Goal: Task Accomplishment & Management: Manage account settings

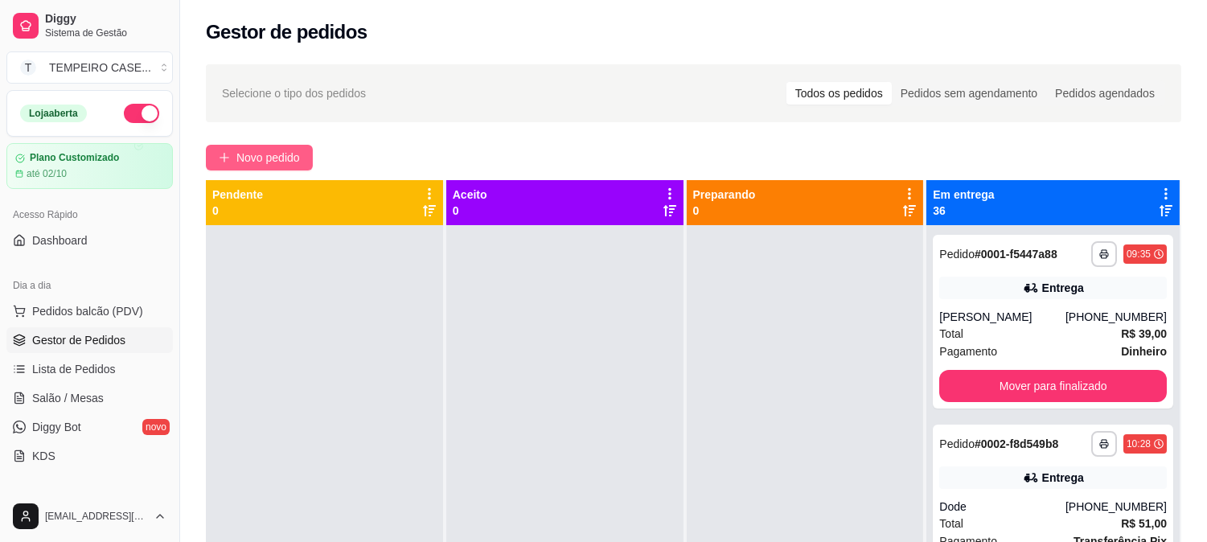
click at [276, 158] on span "Novo pedido" at bounding box center [268, 158] width 64 height 18
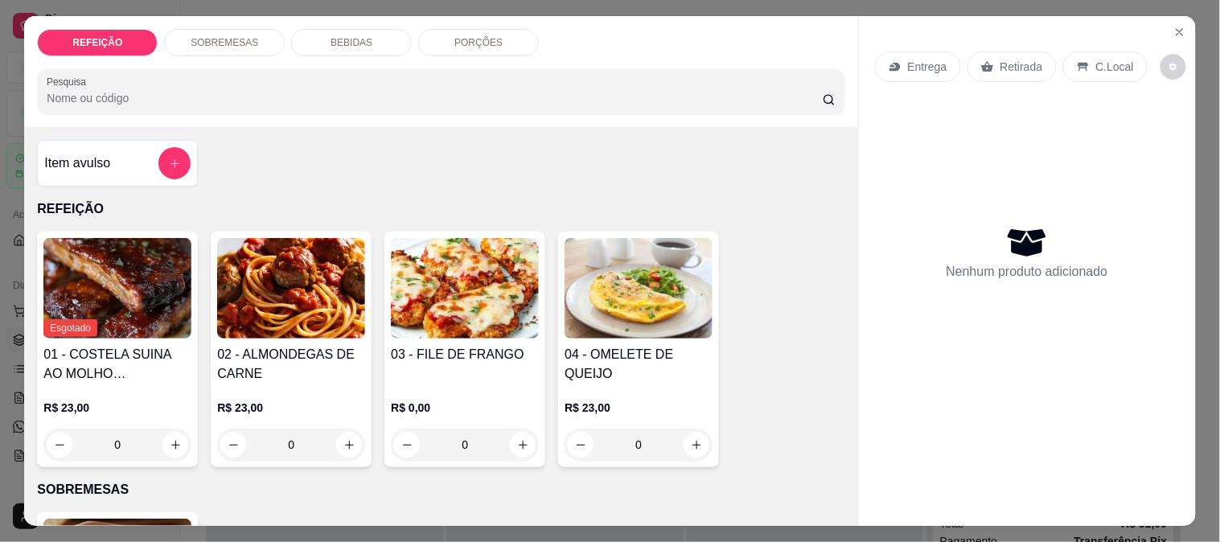
click at [472, 277] on img at bounding box center [465, 288] width 148 height 100
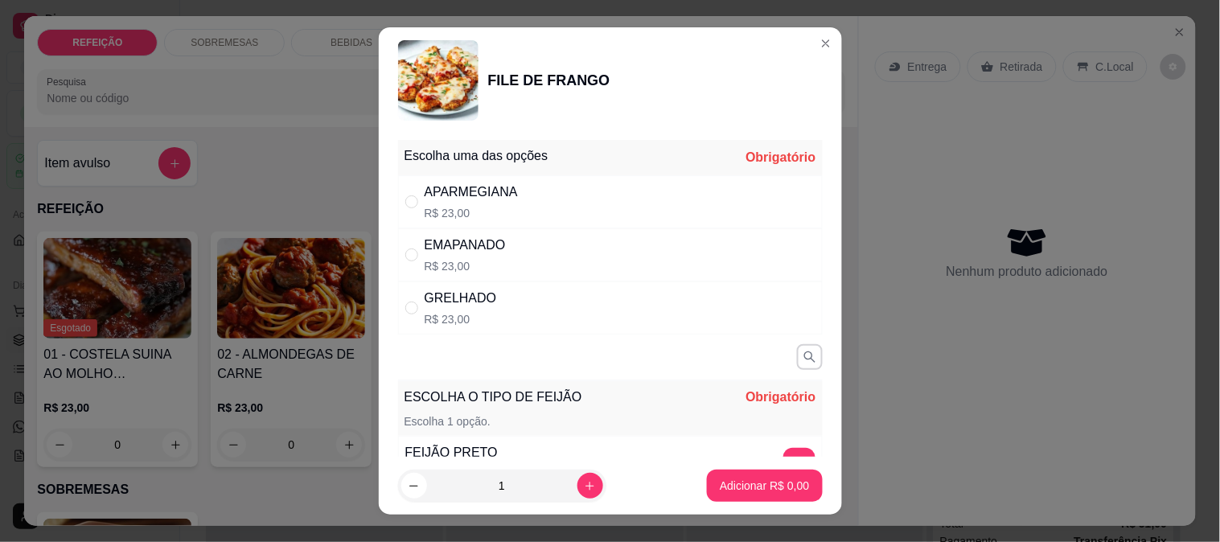
click at [464, 193] on div "APARMEGIANA" at bounding box center [470, 191] width 93 height 19
radio input "true"
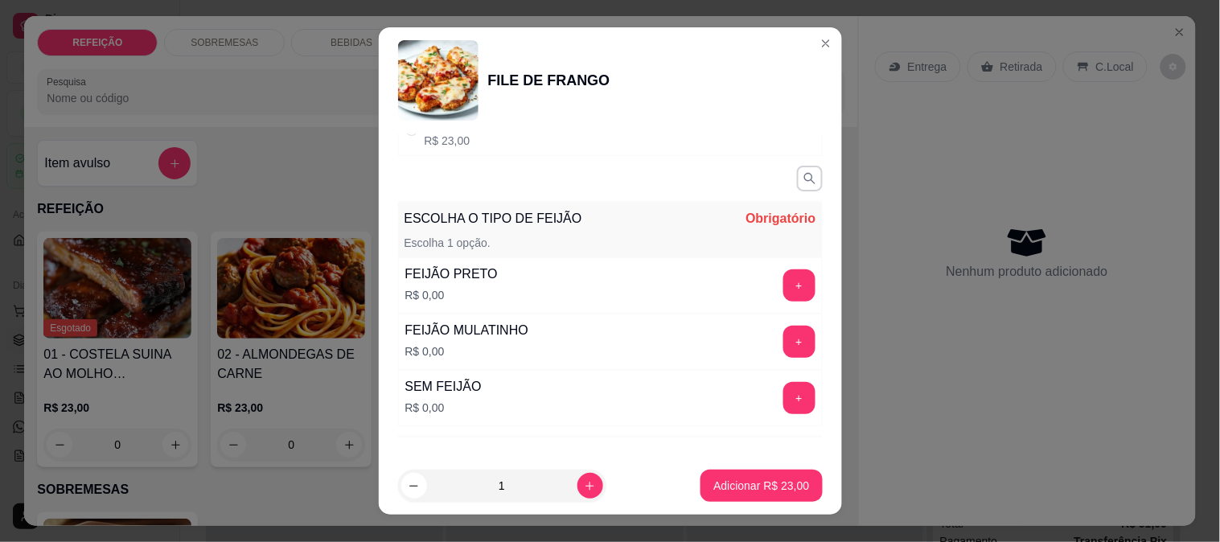
scroll to position [252, 0]
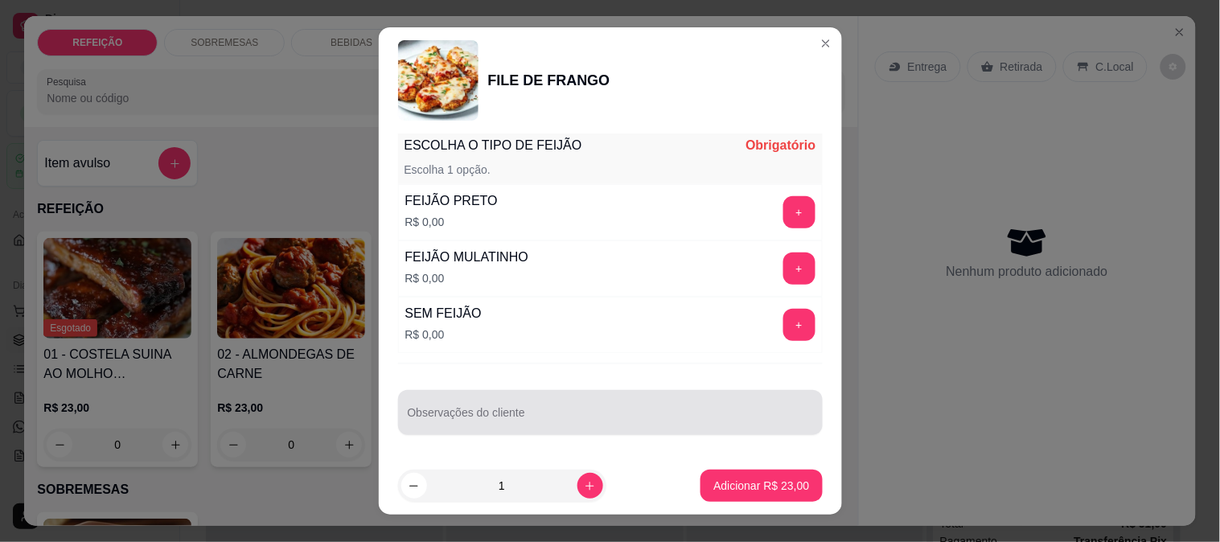
click at [414, 408] on div at bounding box center [610, 412] width 405 height 32
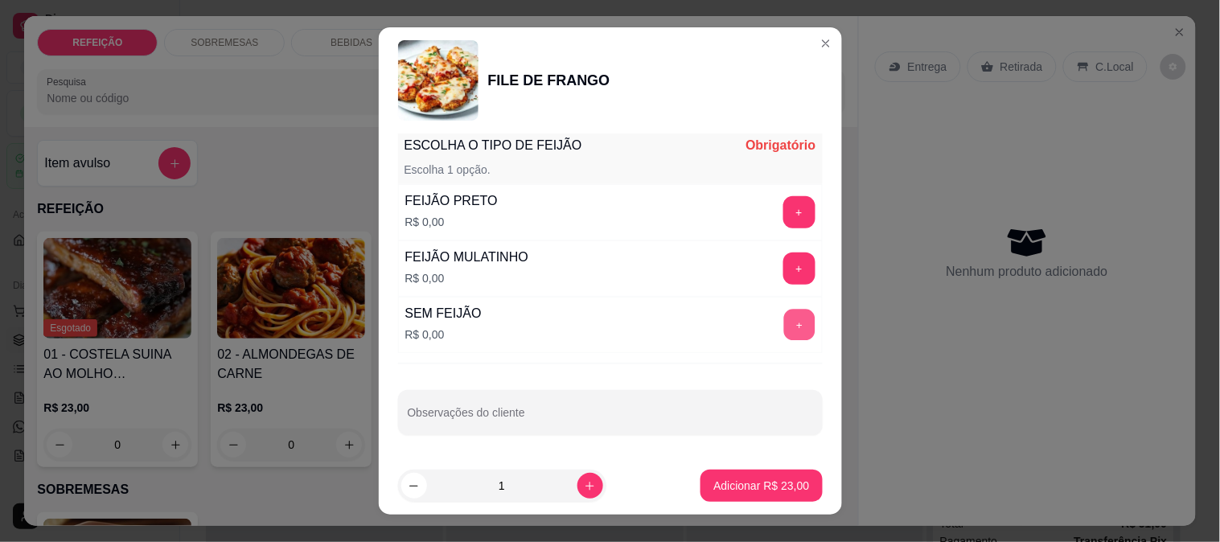
click at [783, 311] on button "+" at bounding box center [798, 324] width 31 height 31
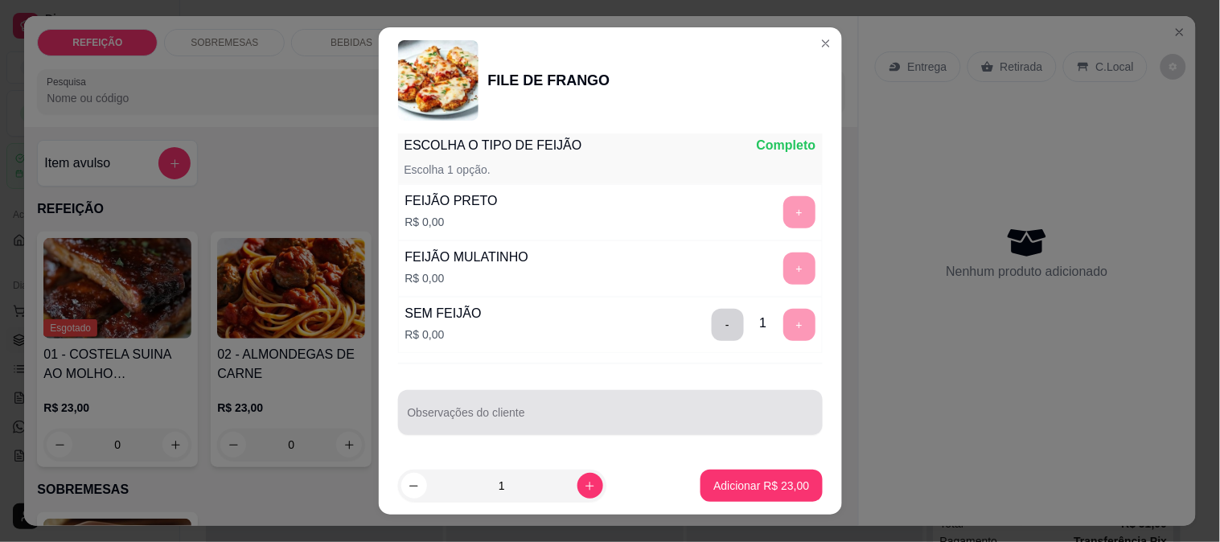
click at [414, 407] on div at bounding box center [610, 412] width 405 height 32
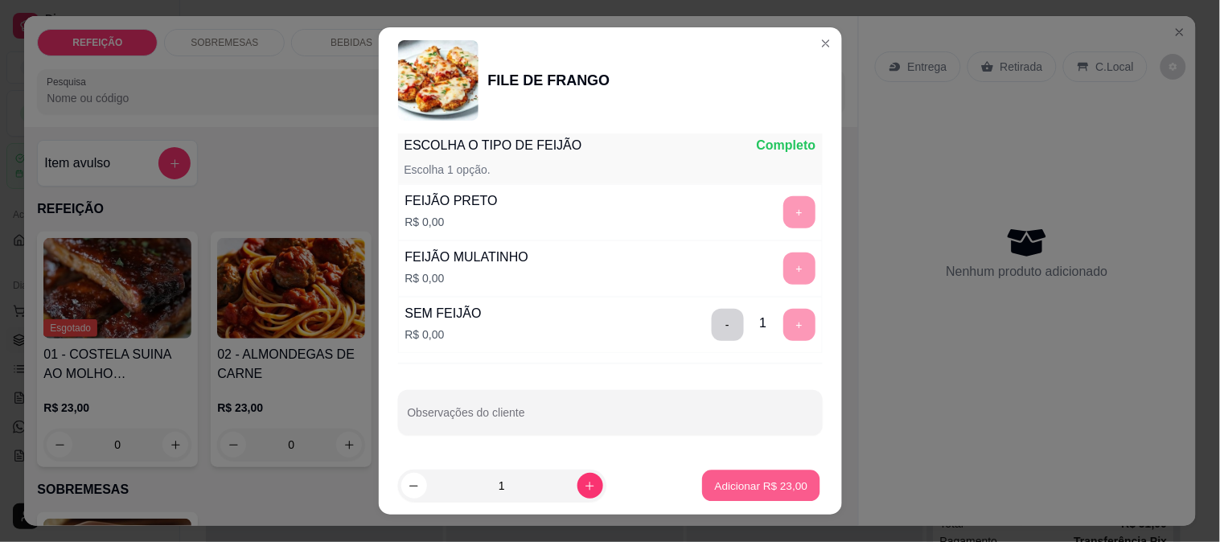
click at [753, 480] on p "Adicionar R$ 23,00" at bounding box center [761, 485] width 93 height 15
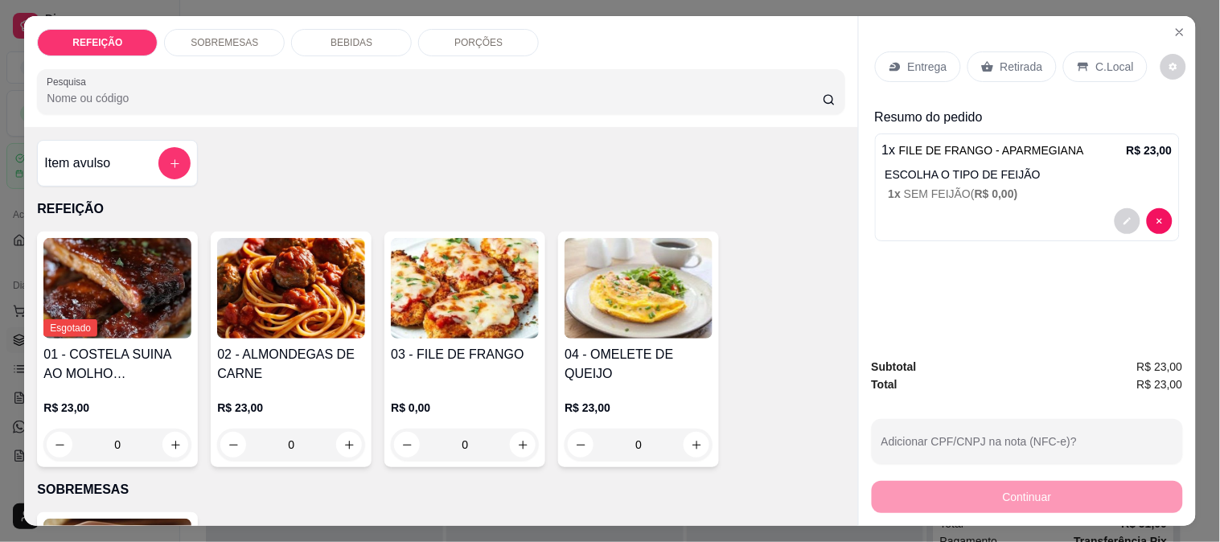
click at [470, 36] on p "PORÇÕES" at bounding box center [478, 42] width 48 height 13
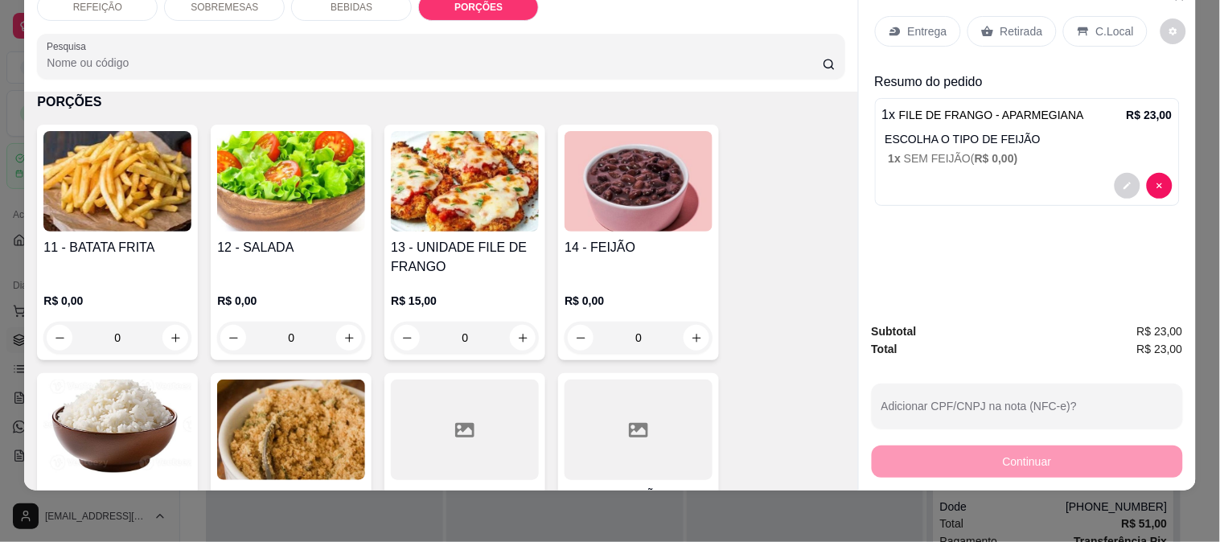
click at [137, 170] on img at bounding box center [117, 181] width 148 height 100
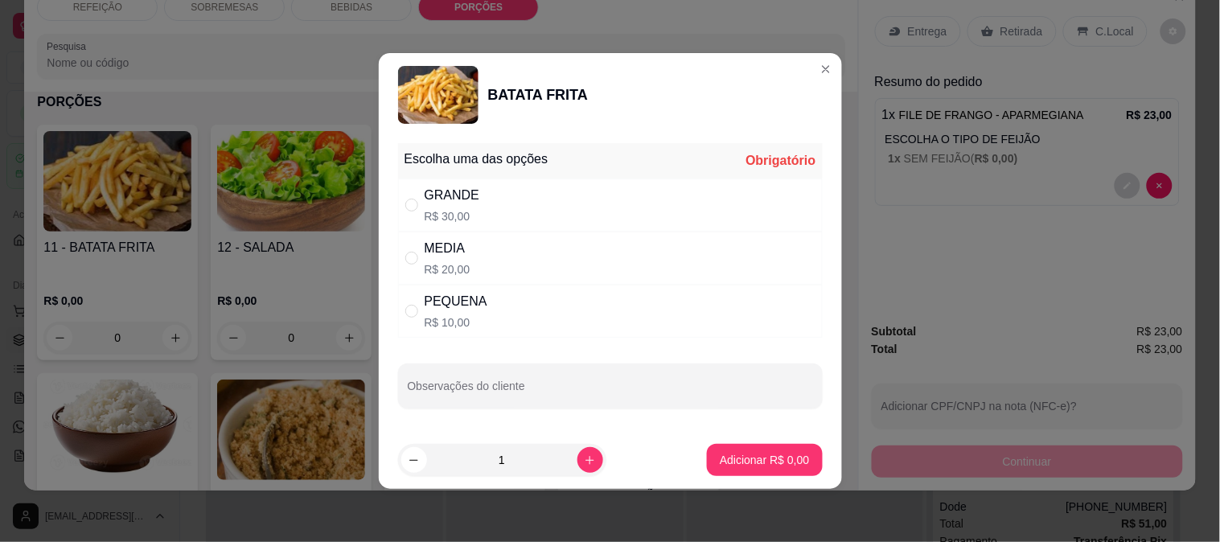
click at [458, 256] on div "MEDIA" at bounding box center [447, 248] width 46 height 19
radio input "true"
click at [756, 450] on button "Adicionar R$ 20,00" at bounding box center [762, 460] width 118 height 31
type input "1"
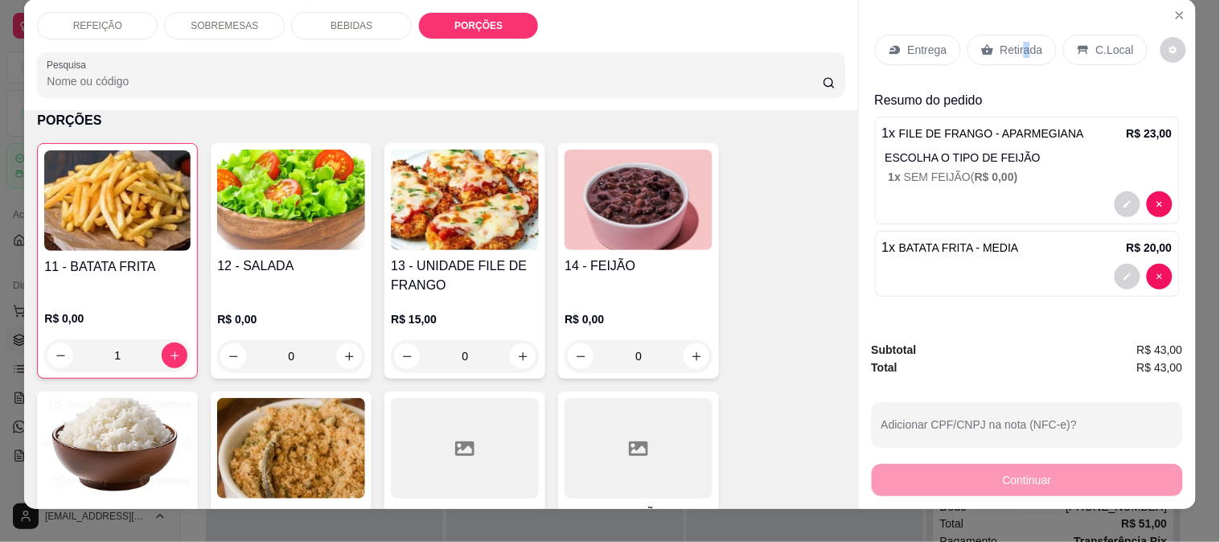
click at [1017, 14] on div "Entrega Retirada C.Local Resumo do pedido 1 x FILE DE FRANGO - APARMEGIANA R$ 2…" at bounding box center [1027, 163] width 337 height 329
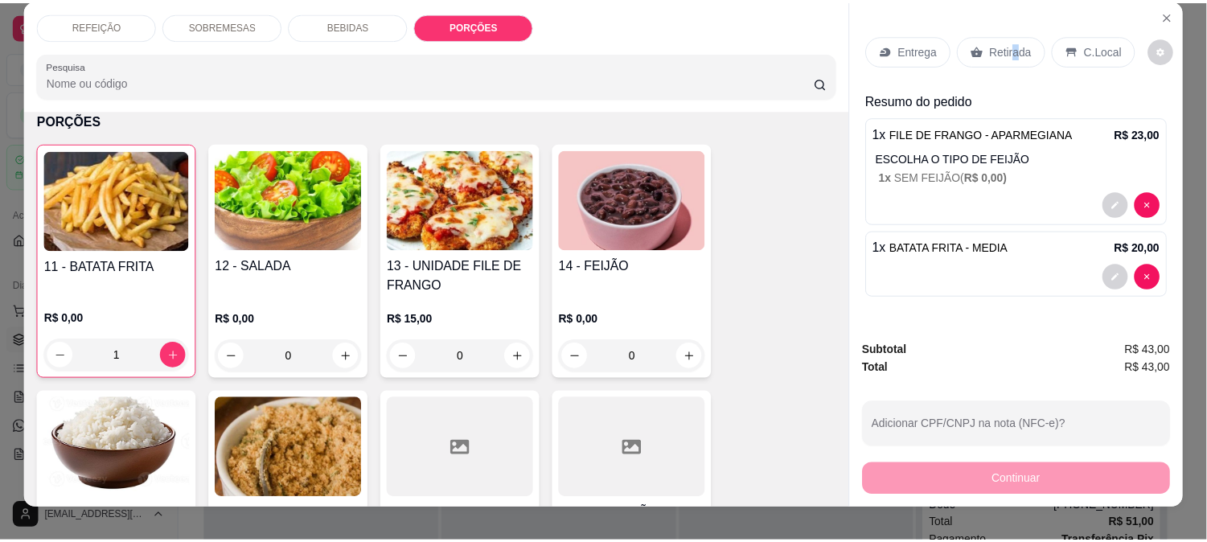
scroll to position [10, 0]
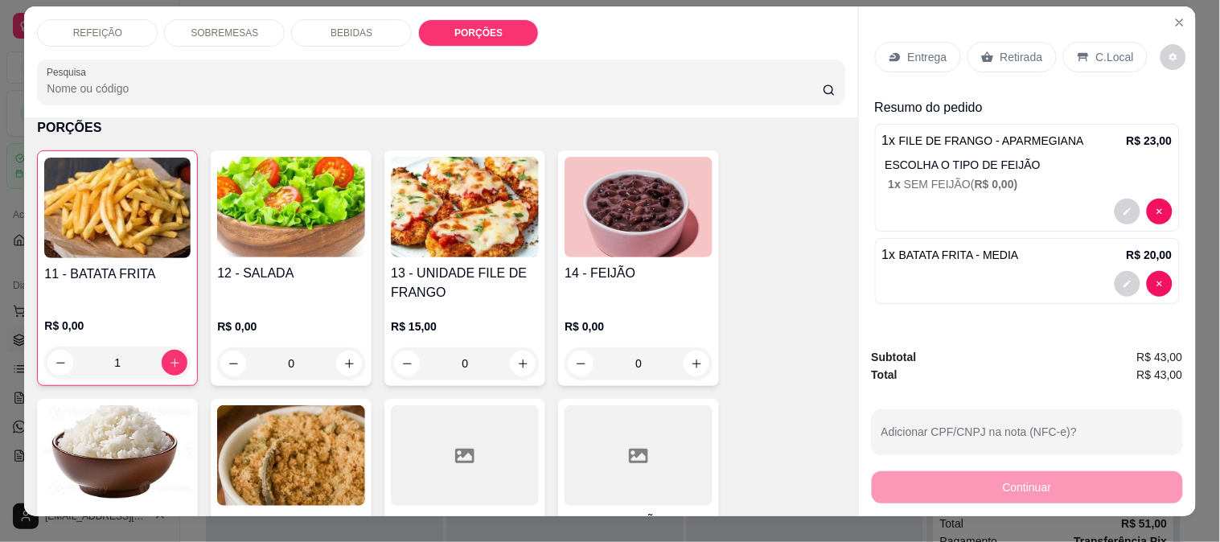
click at [1000, 52] on p "Retirada" at bounding box center [1021, 57] width 43 height 16
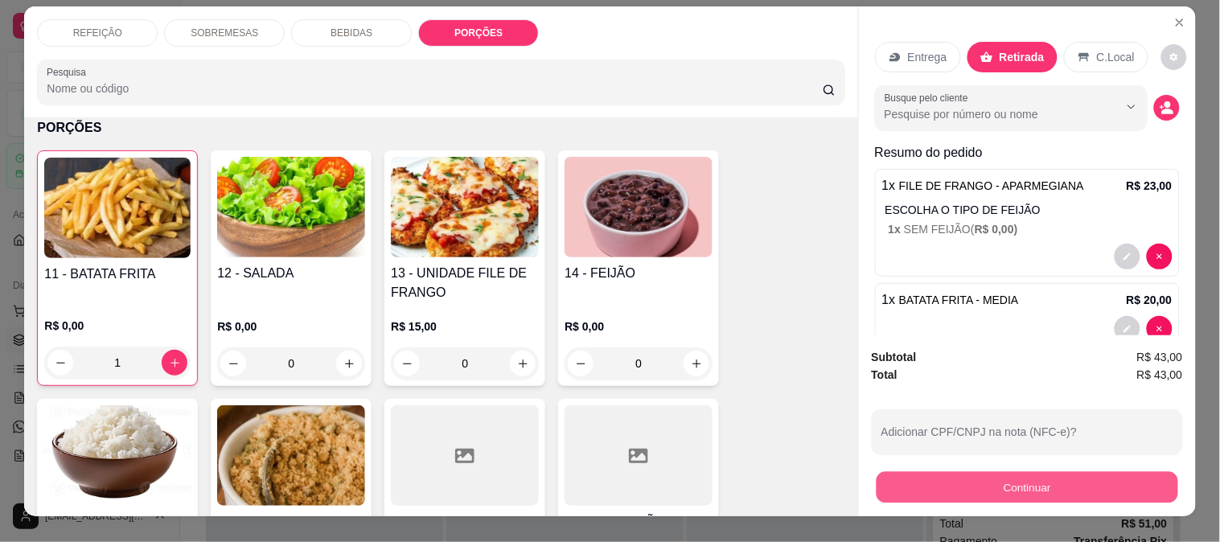
click at [1031, 475] on button "Continuar" at bounding box center [1025, 486] width 301 height 31
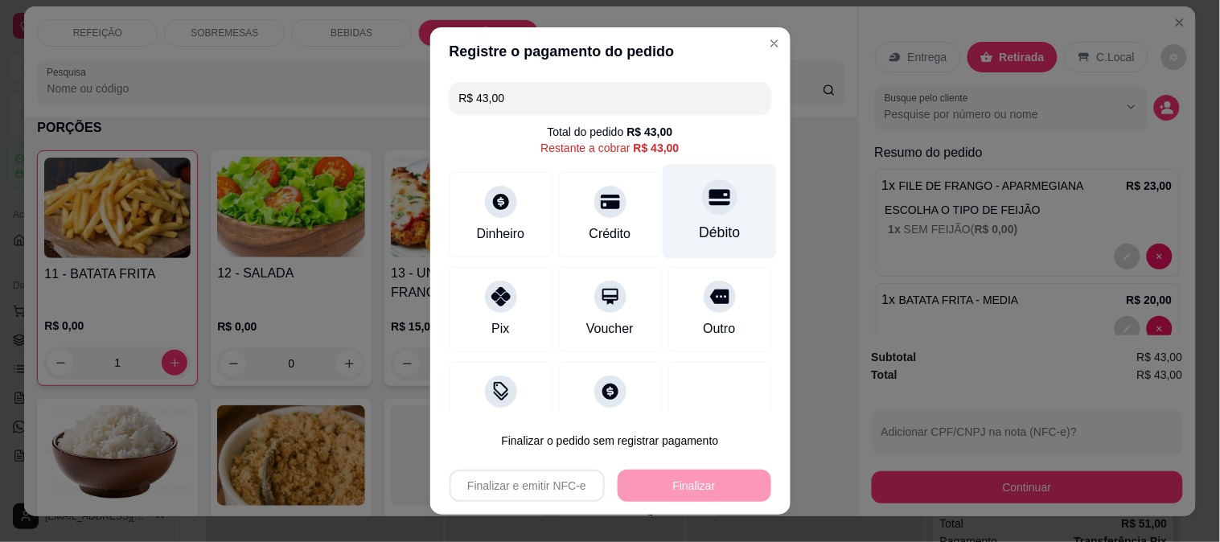
click at [702, 209] on div at bounding box center [719, 196] width 35 height 35
type input "R$ 0,00"
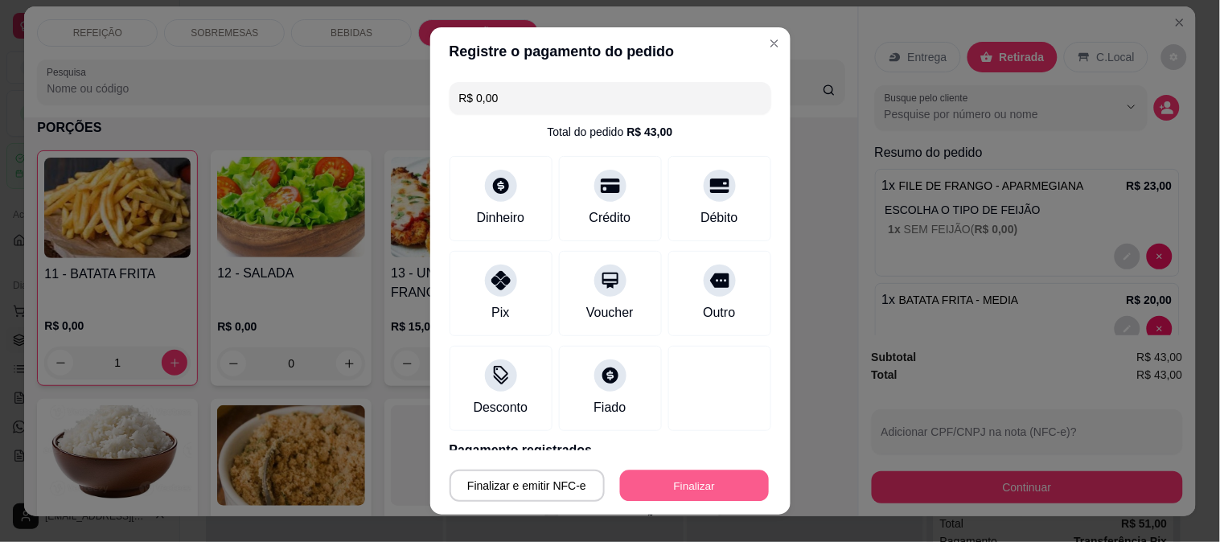
click at [680, 478] on button "Finalizar" at bounding box center [694, 485] width 149 height 31
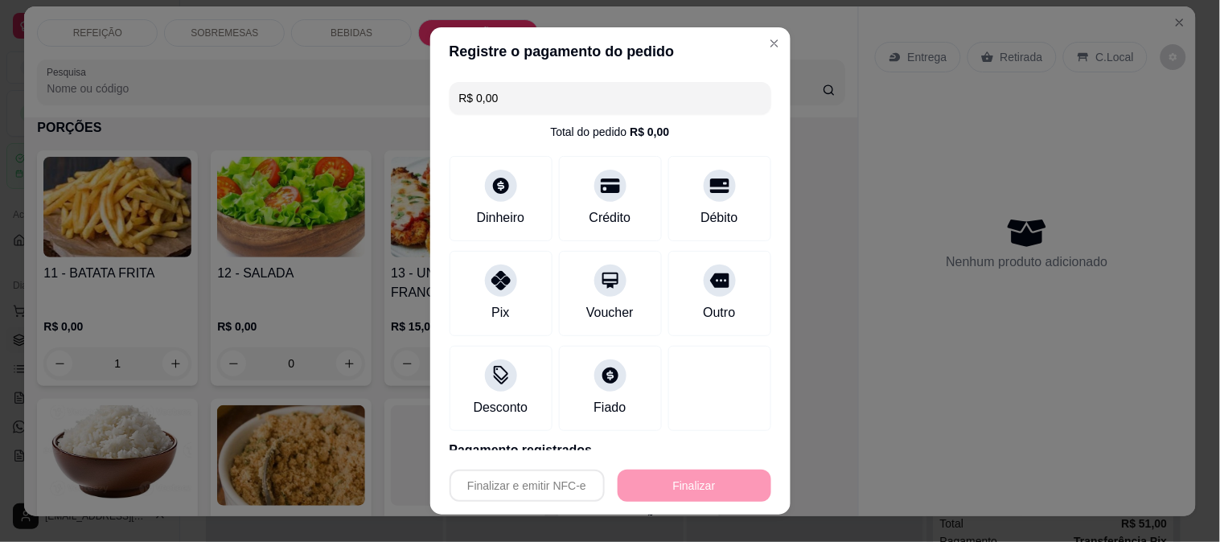
type input "0"
type input "-R$ 43,00"
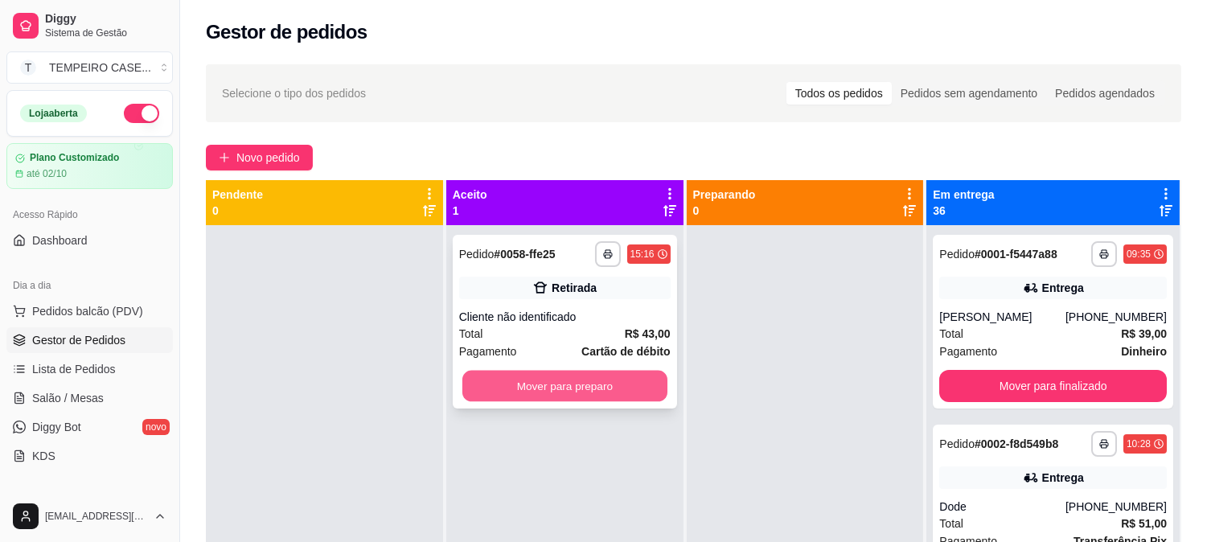
click at [557, 387] on button "Mover para preparo" at bounding box center [564, 386] width 205 height 31
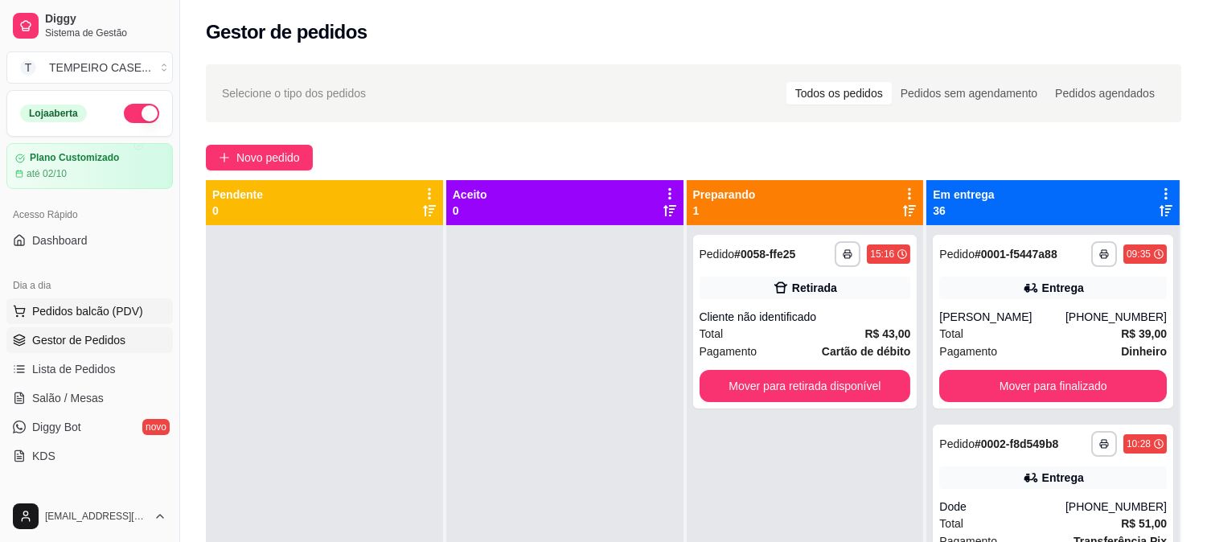
scroll to position [89, 0]
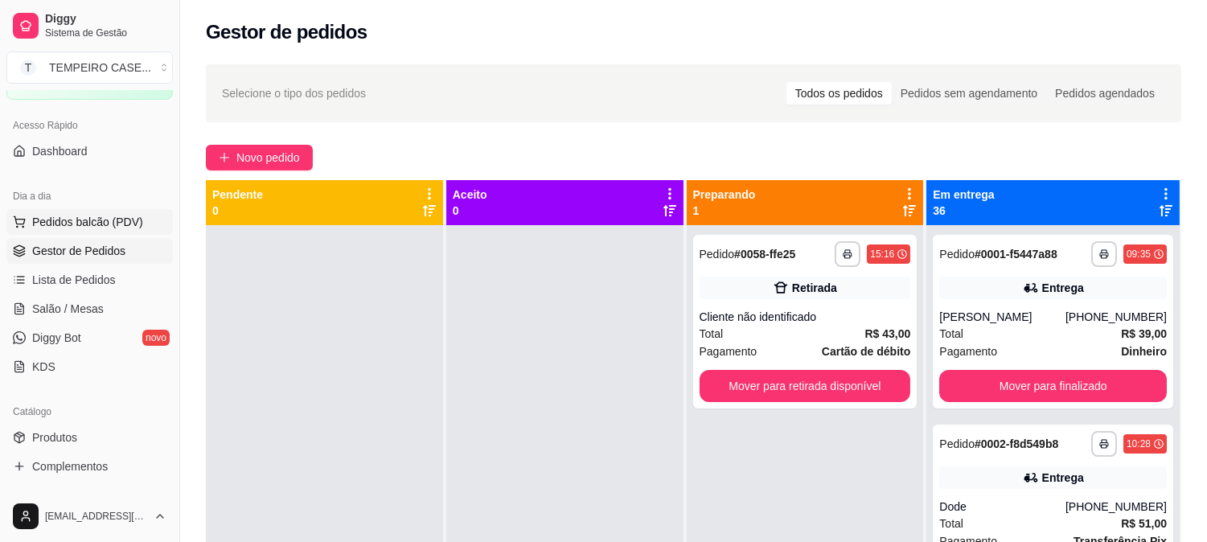
click at [88, 223] on span "Pedidos balcão (PDV)" at bounding box center [87, 222] width 111 height 16
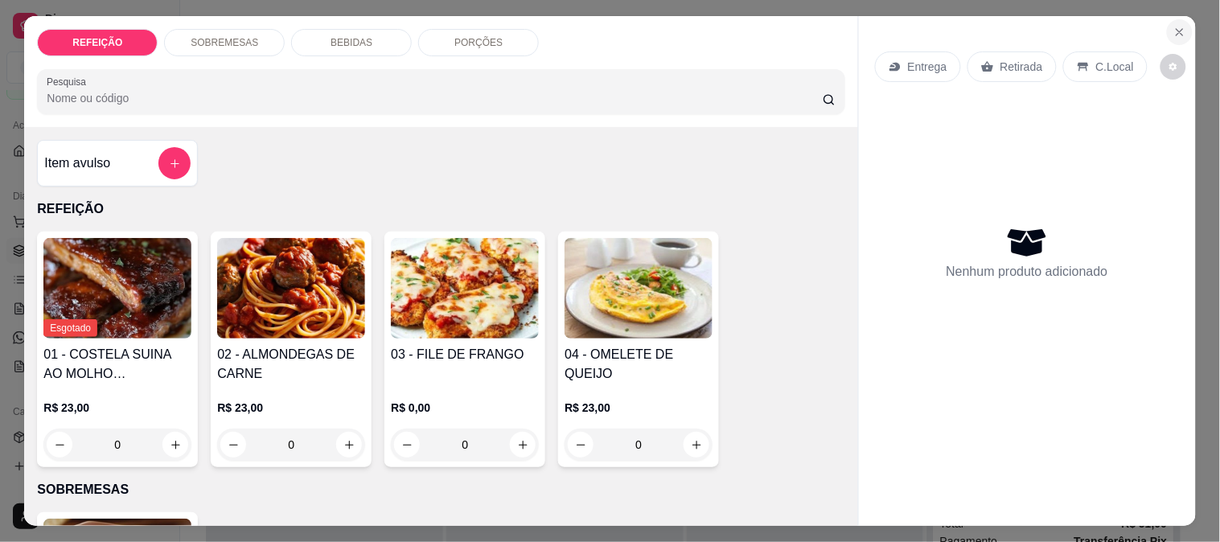
click at [1182, 29] on button "Close" at bounding box center [1179, 32] width 26 height 26
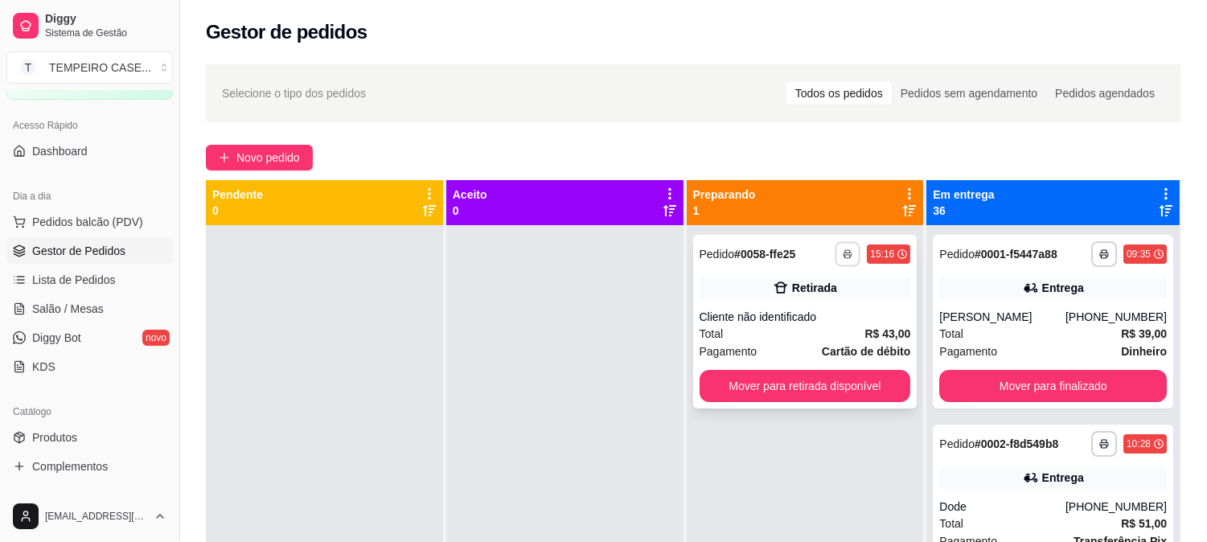
click at [855, 247] on button "button" at bounding box center [847, 253] width 25 height 25
click at [777, 423] on div "**********" at bounding box center [805, 496] width 237 height 542
click at [844, 252] on button "button" at bounding box center [847, 253] width 25 height 25
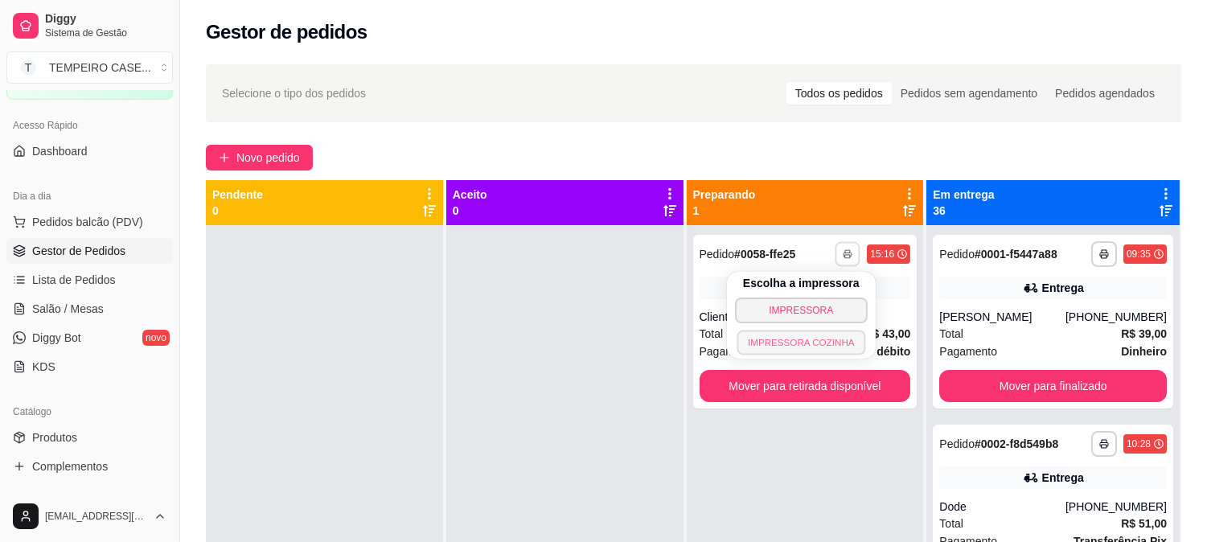
click at [761, 350] on button "IMPRESSORA COZINHA" at bounding box center [800, 342] width 129 height 25
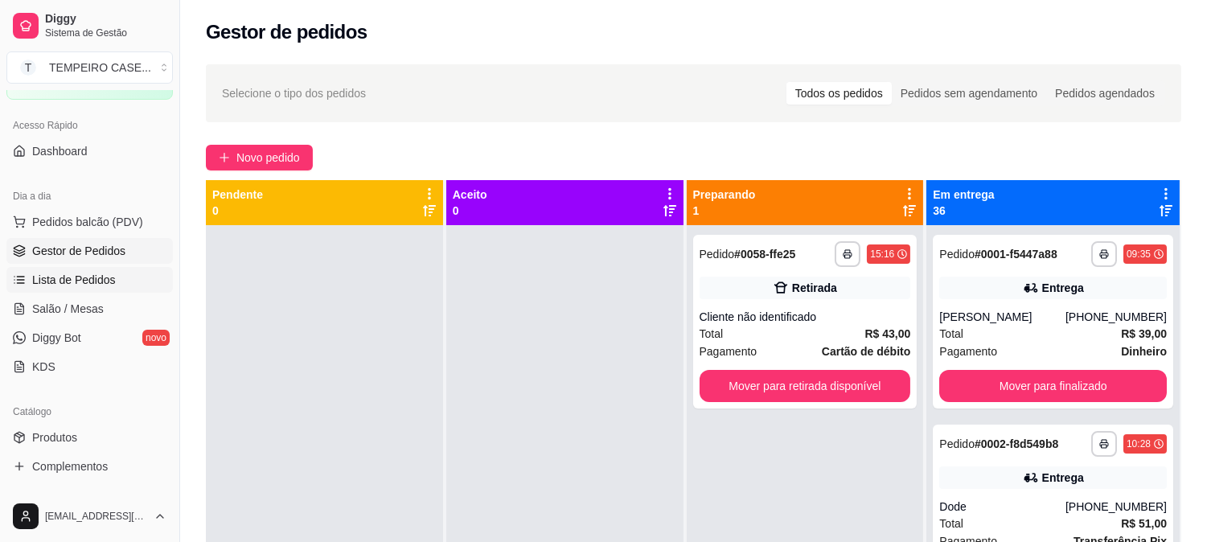
click at [98, 269] on link "Lista de Pedidos" at bounding box center [89, 280] width 166 height 26
